Goal: Task Accomplishment & Management: Manage account settings

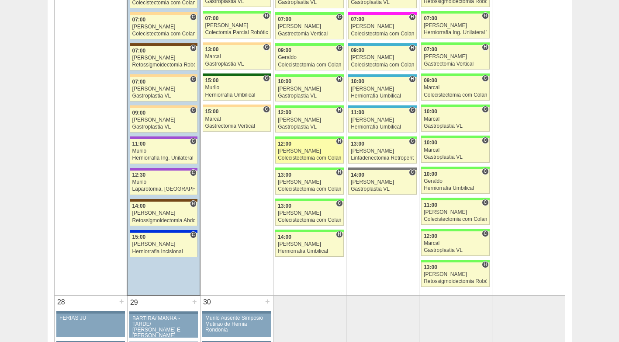
scroll to position [1486, 0]
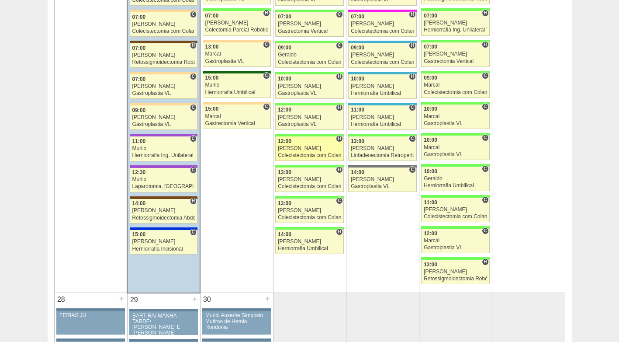
click at [309, 146] on div "[PERSON_NAME]" at bounding box center [309, 149] width 63 height 6
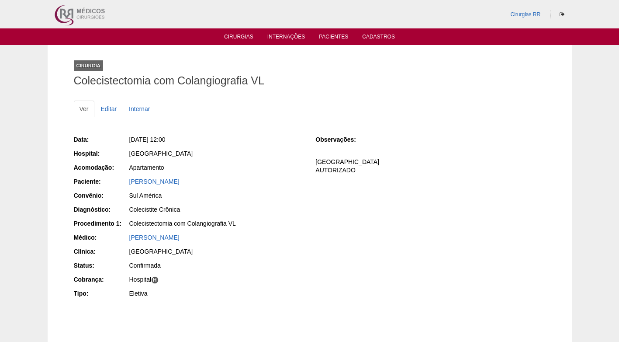
click at [310, 188] on div "Data: Qua, 24/09/2025 - 12:00 Hospital: Brasil Acomodação: Apartamento Paciente…" at bounding box center [310, 217] width 472 height 171
click at [108, 110] on link "Editar" at bounding box center [109, 109] width 28 height 17
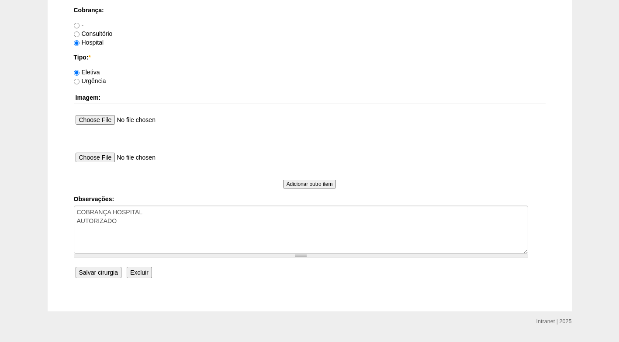
scroll to position [741, 0]
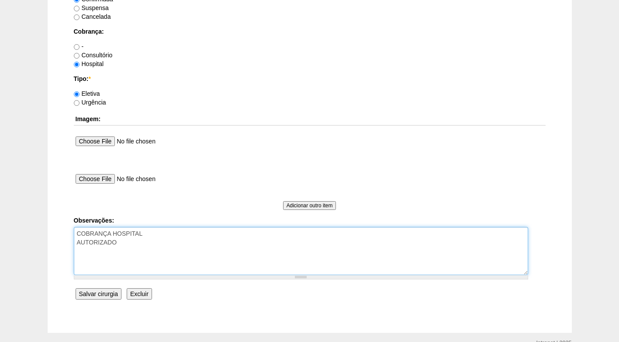
click at [158, 240] on textarea "COBRANÇA HOSPITAL AUTORIZADO" at bounding box center [301, 251] width 455 height 48
click at [83, 261] on textarea "COBRANÇA HOSPITAL AUTORIZADO" at bounding box center [301, 251] width 455 height 48
click at [111, 261] on textarea "COBRANÇA HOSPITAL AUTORIZADO" at bounding box center [301, 251] width 455 height 48
click at [183, 259] on textarea "COBRANÇA HOSPITAL AUTORIZADO" at bounding box center [301, 251] width 455 height 48
click at [150, 259] on textarea "COBRANÇA HOSPITAL AUTORIZADO" at bounding box center [301, 251] width 455 height 48
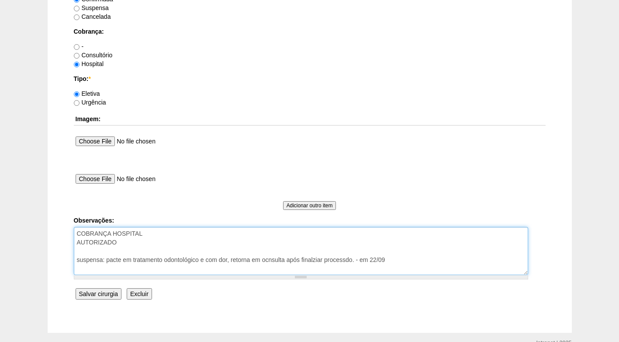
click at [278, 261] on textarea "COBRANÇA HOSPITAL AUTORIZADO" at bounding box center [301, 251] width 455 height 48
click at [311, 263] on textarea "COBRANÇA HOSPITAL AUTORIZADO" at bounding box center [301, 251] width 455 height 48
click at [344, 257] on textarea "COBRANÇA HOSPITAL AUTORIZADO" at bounding box center [301, 251] width 455 height 48
click at [169, 240] on textarea "COBRANÇA HOSPITAL AUTORIZADO" at bounding box center [301, 251] width 455 height 48
click at [244, 248] on textarea "COBRANÇA HOSPITAL AUTORIZADO" at bounding box center [301, 251] width 455 height 48
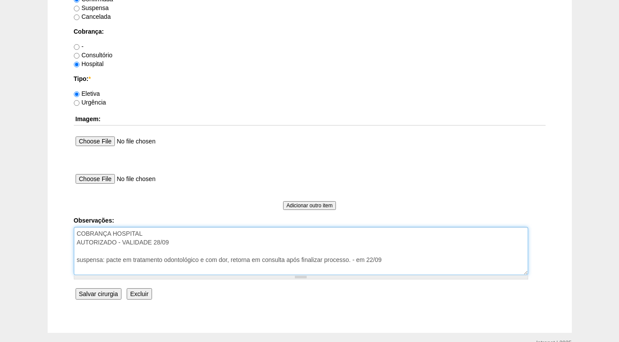
click at [214, 268] on textarea "COBRANÇA HOSPITAL AUTORIZADO" at bounding box center [301, 251] width 455 height 48
click at [392, 258] on textarea "COBRANÇA HOSPITAL AUTORIZADO" at bounding box center [301, 251] width 455 height 48
click at [407, 258] on textarea "COBRANÇA HOSPITAL AUTORIZADO" at bounding box center [301, 251] width 455 height 48
drag, startPoint x: 343, startPoint y: 252, endPoint x: 348, endPoint y: 263, distance: 11.9
click at [343, 257] on textarea "COBRANÇA HOSPITAL AUTORIZADO" at bounding box center [301, 251] width 455 height 48
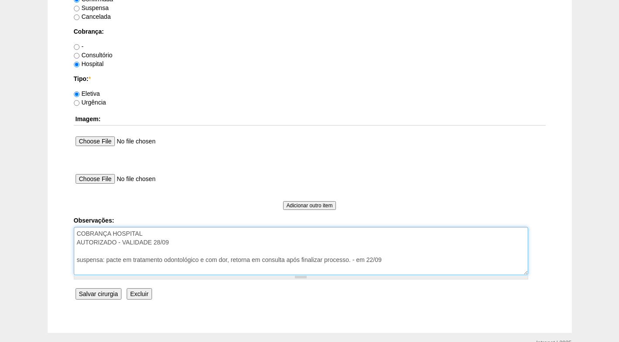
click at [441, 254] on textarea "COBRANÇA HOSPITAL AUTORIZADO" at bounding box center [301, 251] width 455 height 48
click at [397, 263] on textarea "COBRANÇA HOSPITAL AUTORIZADO" at bounding box center [301, 251] width 455 height 48
click at [209, 242] on textarea "COBRANÇA HOSPITAL AUTORIZADO" at bounding box center [301, 251] width 455 height 48
type textarea "COBRANÇA HOSPITAL AUTORIZADO - VALIDADE 28/09 suspensa: pacte em tratamento odo…"
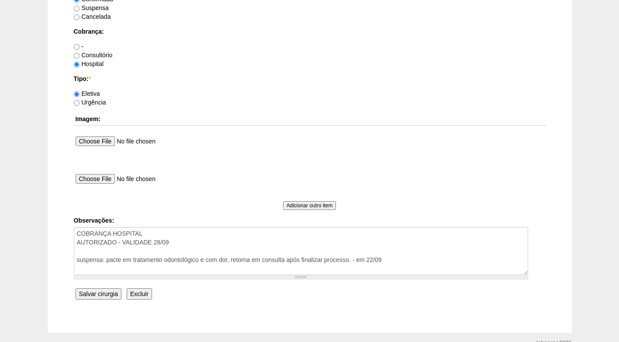
click at [100, 9] on label "Suspensa" at bounding box center [91, 7] width 35 height 7
click at [80, 9] on input "Suspensa" at bounding box center [77, 9] width 6 height 6
radio input "true"
click at [103, 295] on input "Salvar cirurgia" at bounding box center [99, 293] width 46 height 11
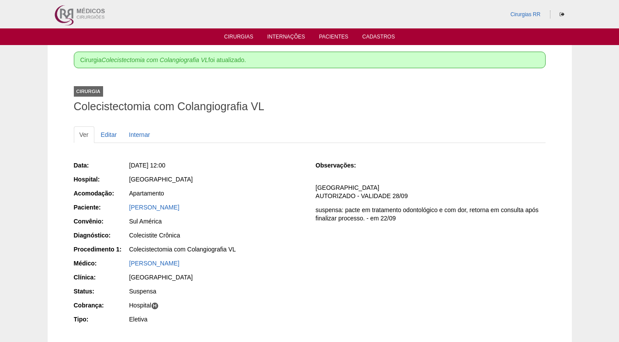
click at [266, 212] on div "Adelaide Mafra de Paula" at bounding box center [216, 208] width 175 height 11
click at [499, 101] on h1 "Colecistectomia com Colangiografia VL" at bounding box center [310, 106] width 472 height 11
click at [470, 113] on div "Cirurgia Colecistectomia com Colangiografia VL" at bounding box center [310, 97] width 472 height 40
click at [339, 103] on h1 "Colecistectomia com Colangiografia VL" at bounding box center [310, 106] width 472 height 11
click at [363, 98] on div "Cirurgia Colecistectomia com Colangiografia VL" at bounding box center [310, 97] width 472 height 40
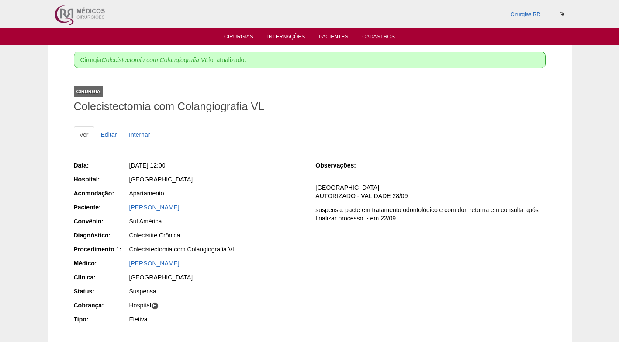
click at [244, 36] on link "Cirurgias" at bounding box center [238, 37] width 29 height 7
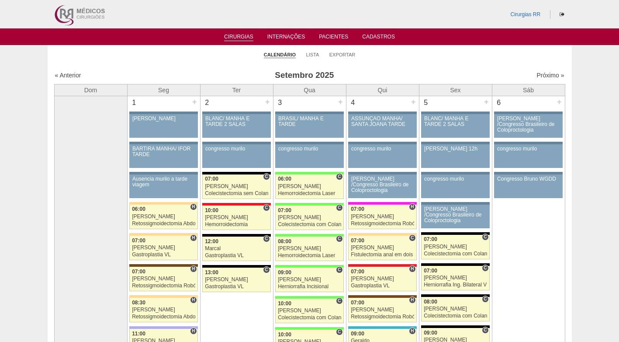
click at [224, 60] on ul "Calendário Lista Exportar" at bounding box center [310, 54] width 525 height 18
click at [213, 60] on ul "Calendário Lista Exportar" at bounding box center [310, 54] width 525 height 18
click at [312, 53] on link "Lista" at bounding box center [312, 55] width 13 height 7
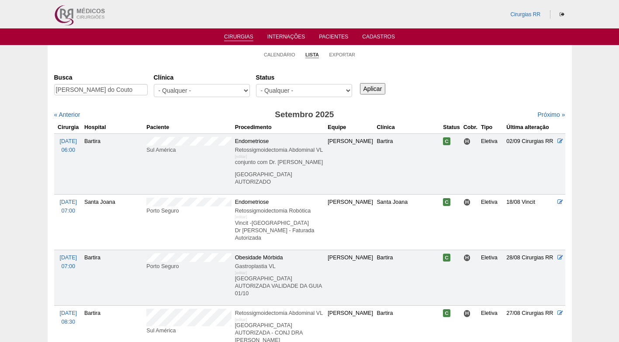
scroll to position [0, 4]
type input "Jose Augusto Goncalves do Couto"
click at [370, 86] on input "Aplicar" at bounding box center [373, 88] width 26 height 11
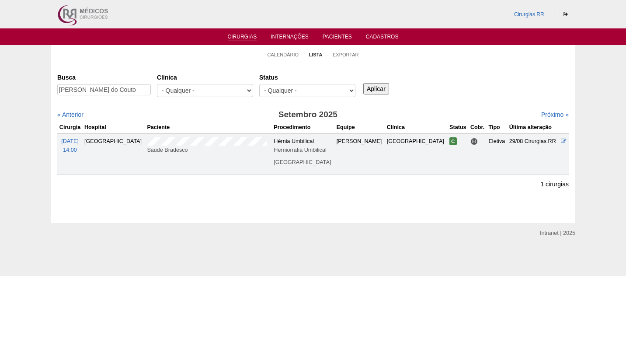
click at [418, 102] on div "Busca [PERSON_NAME] do Couto [GEOGRAPHIC_DATA] - Qualquer - 6R Alphaville Assun…" at bounding box center [312, 122] width 511 height 104
drag, startPoint x: 425, startPoint y: 84, endPoint x: 430, endPoint y: 80, distance: 6.5
click at [426, 83] on div "Busca Jose Augusto Goncalves do Couto Clínica - Qualquer - 6R Alphaville Assunç…" at bounding box center [312, 85] width 511 height 31
click at [453, 87] on div "Busca Jose Augusto Goncalves do Couto Clínica - Qualquer - 6R Alphaville Assunç…" at bounding box center [312, 85] width 511 height 31
click at [441, 87] on div "Busca Jose Augusto Goncalves do Couto Clínica - Qualquer - 6R Alphaville Assunç…" at bounding box center [312, 85] width 511 height 31
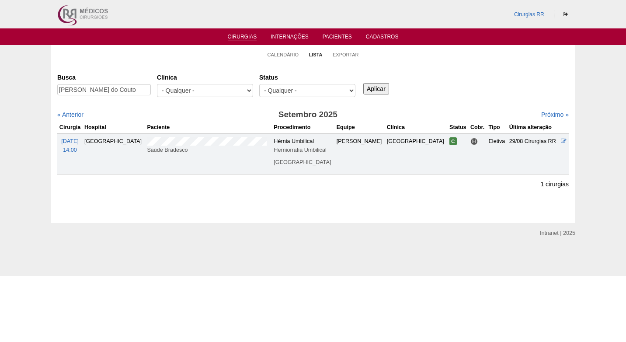
click at [441, 87] on div "Busca Jose Augusto Goncalves do Couto Clínica - Qualquer - 6R Alphaville Assunç…" at bounding box center [312, 85] width 511 height 31
click at [484, 86] on div "Busca Jose Augusto Goncalves do Couto Clínica - Qualquer - 6R Alphaville Assunç…" at bounding box center [312, 85] width 511 height 31
click at [202, 57] on ul "Calendário Lista Exportar" at bounding box center [313, 54] width 525 height 18
drag, startPoint x: 59, startPoint y: 90, endPoint x: 150, endPoint y: 90, distance: 90.5
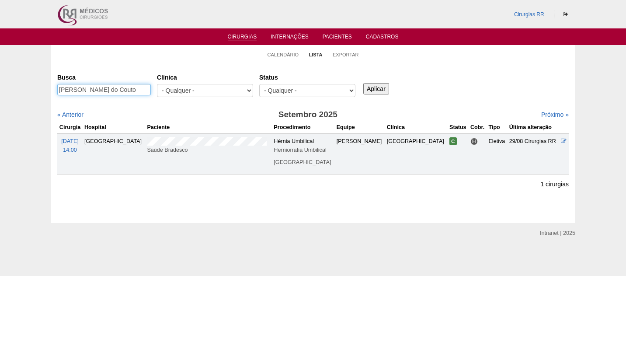
click at [150, 90] on input "Jose Augusto Goncalves do Couto" at bounding box center [104, 89] width 94 height 11
paste input "anice Loyola dos Santos"
type input "Janice Loyola dos Santos"
click at [380, 87] on input "Aplicar" at bounding box center [376, 88] width 26 height 11
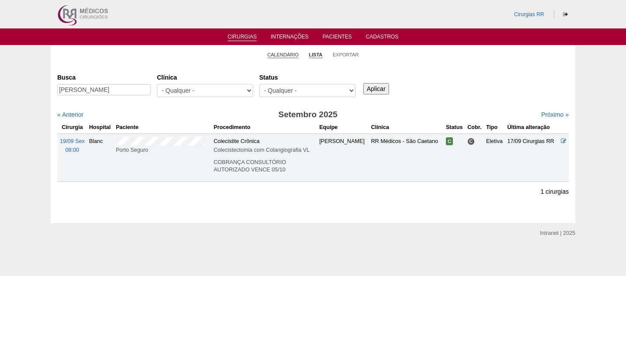
click at [296, 55] on link "Calendário" at bounding box center [283, 55] width 31 height 7
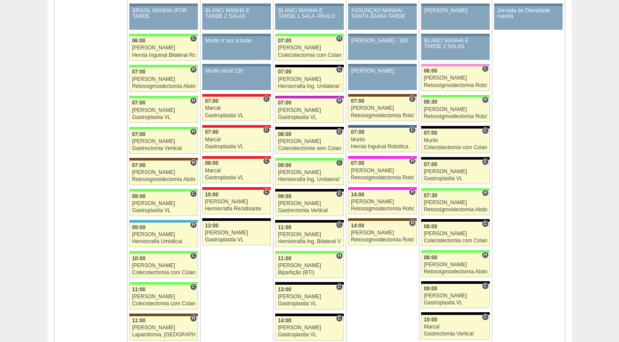
scroll to position [874, 0]
